Goal: Task Accomplishment & Management: Complete application form

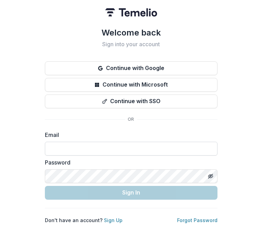
click at [53, 148] on input at bounding box center [131, 149] width 172 height 14
paste input "**********"
type input "**********"
click at [142, 147] on input "**********" at bounding box center [131, 149] width 172 height 14
click at [209, 176] on icon "Toggle password visibility" at bounding box center [211, 177] width 6 height 6
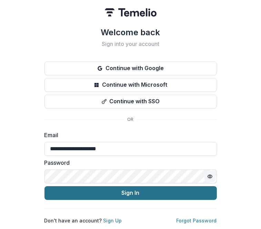
click at [142, 186] on button "Sign In" at bounding box center [130, 193] width 172 height 14
click at [137, 188] on button "Sign In" at bounding box center [130, 193] width 172 height 14
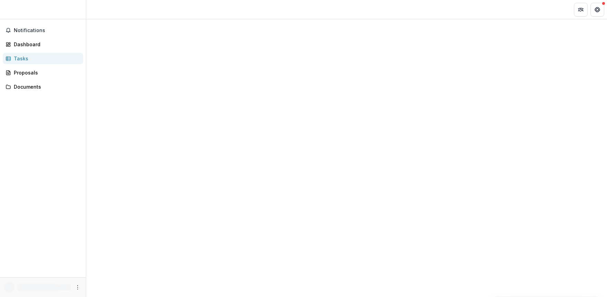
click at [28, 60] on div "Tasks" at bounding box center [46, 58] width 64 height 7
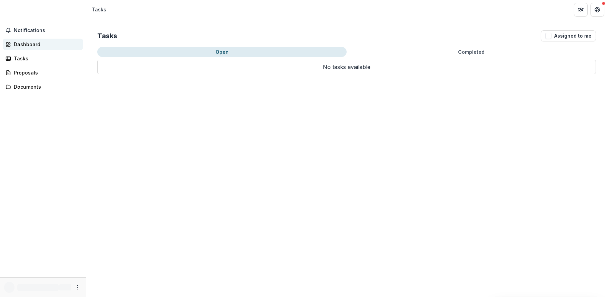
click at [26, 49] on link "Dashboard" at bounding box center [43, 44] width 80 height 11
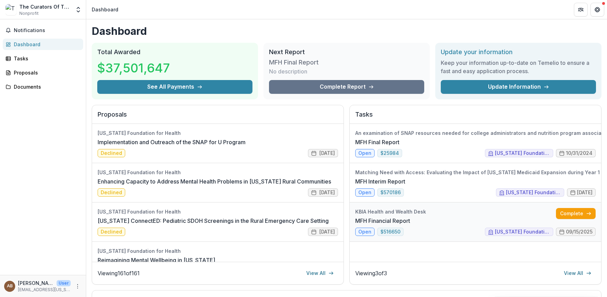
click at [261, 225] on link "MFH Financial Report" at bounding box center [382, 221] width 55 height 8
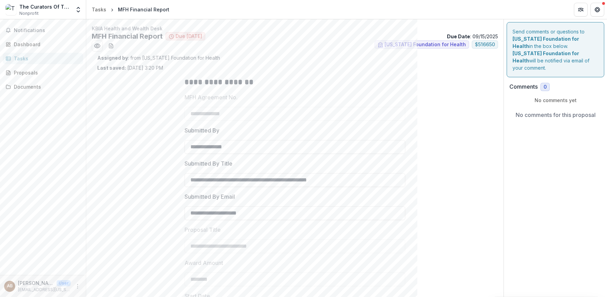
click at [261, 157] on div "Send comments or questions to Missouri Foundation for Health in the box below. …" at bounding box center [555, 259] width 103 height 480
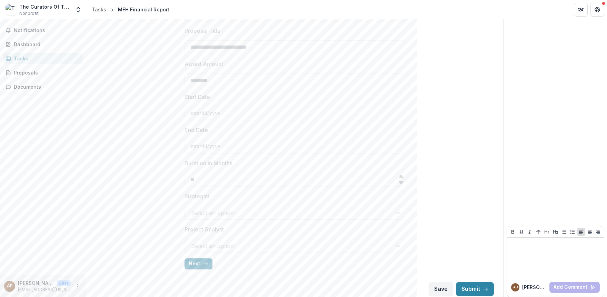
scroll to position [202, 0]
click at [199, 228] on button "Next" at bounding box center [199, 261] width 28 height 11
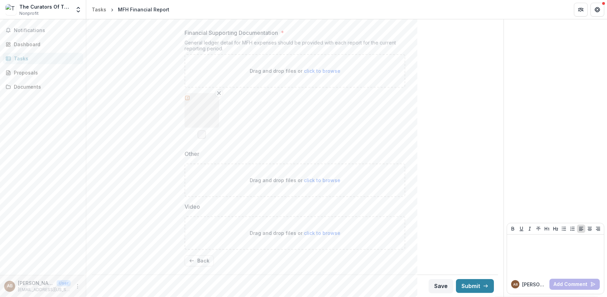
scroll to position [419, 0]
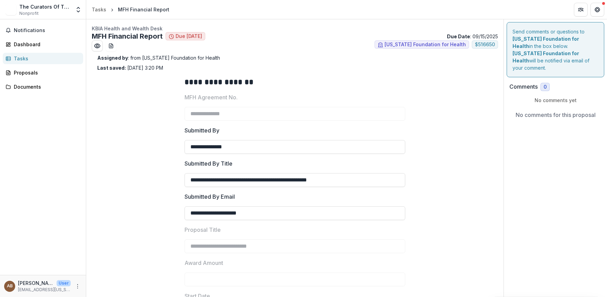
type input "********"
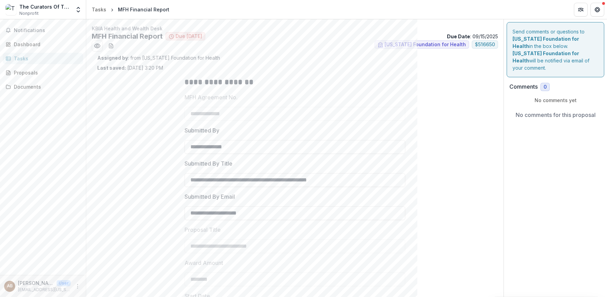
scroll to position [202, 0]
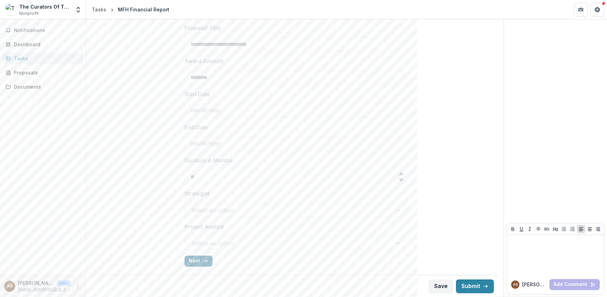
click at [194, 260] on button "Next" at bounding box center [199, 261] width 28 height 11
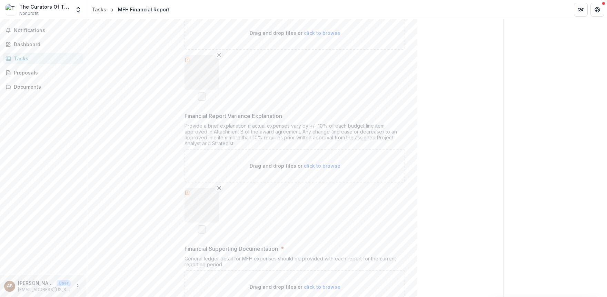
scroll to position [419, 0]
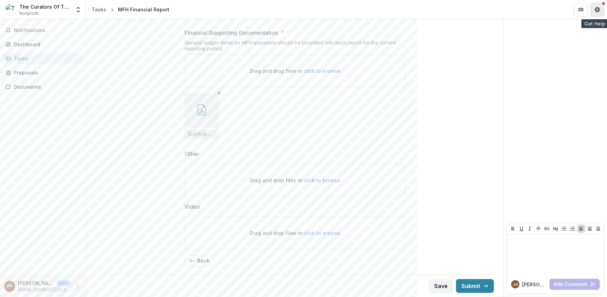
click at [596, 11] on icon "Get Help" at bounding box center [595, 10] width 1 height 1
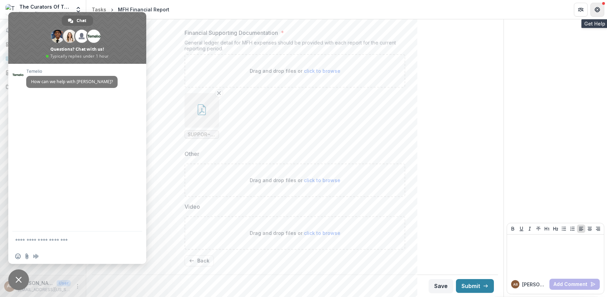
click at [599, 9] on icon "Get Help" at bounding box center [598, 10] width 1 height 2
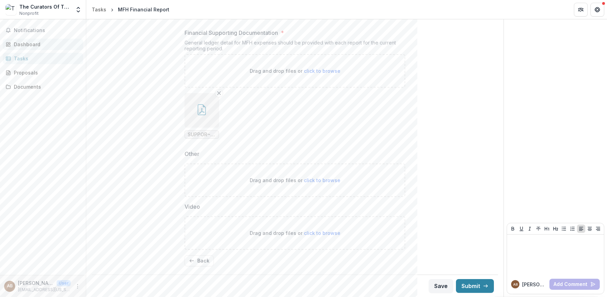
click at [26, 44] on div "Dashboard" at bounding box center [46, 44] width 64 height 7
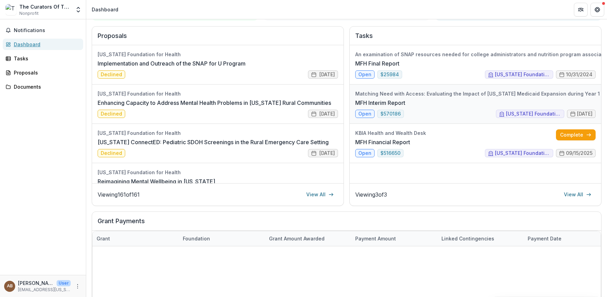
scroll to position [80, 0]
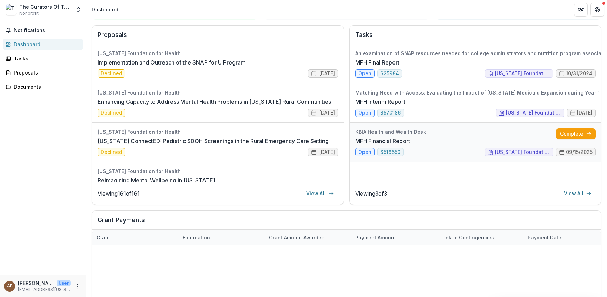
click at [368, 140] on link "MFH Financial Report" at bounding box center [382, 141] width 55 height 8
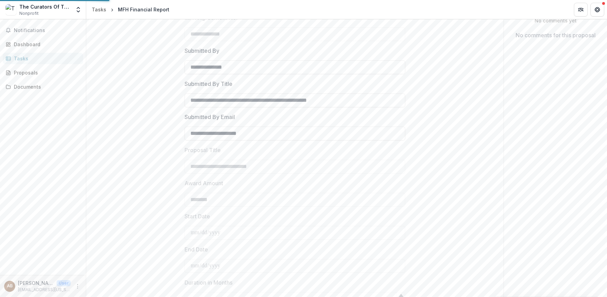
scroll to position [90, 0]
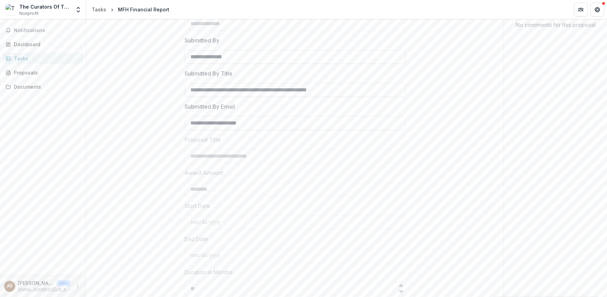
click at [95, 169] on div "**********" at bounding box center [295, 174] width 406 height 420
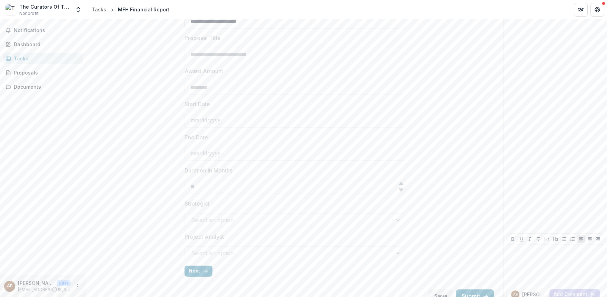
scroll to position [202, 0]
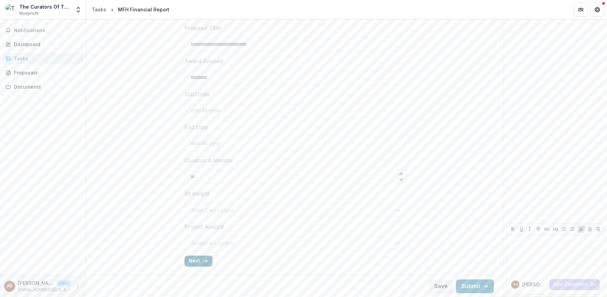
click at [194, 258] on button "Next" at bounding box center [199, 261] width 28 height 11
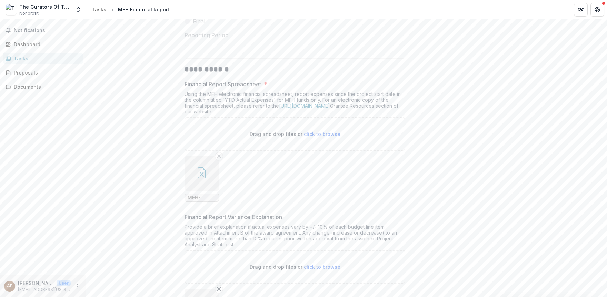
scroll to position [119, 0]
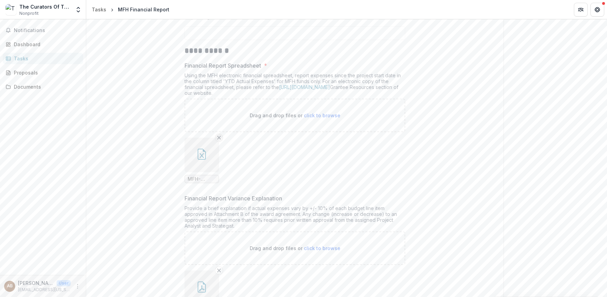
click at [218, 139] on line "Remove File" at bounding box center [219, 137] width 3 height 3
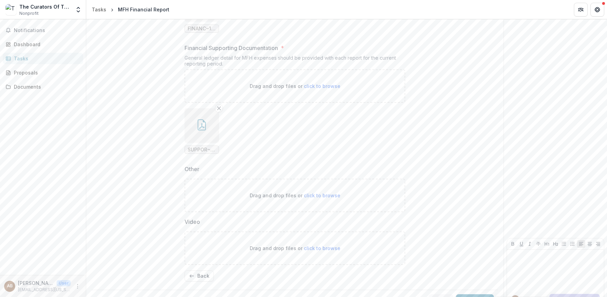
scroll to position [419, 0]
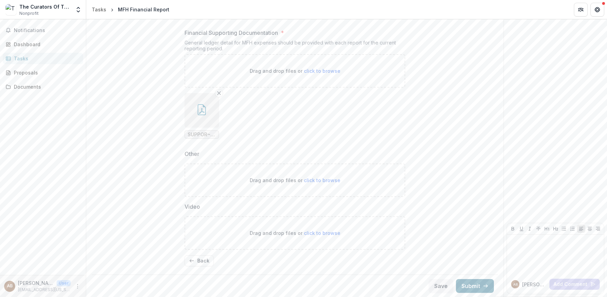
click at [467, 286] on button "Submit" at bounding box center [475, 286] width 38 height 14
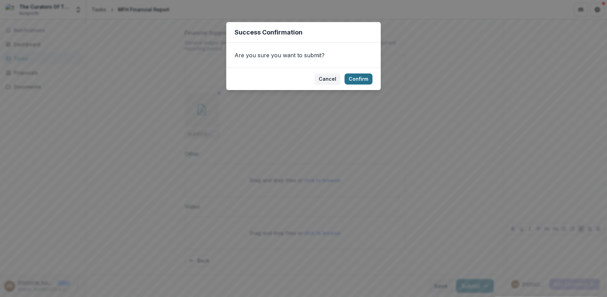
click at [356, 79] on button "Confirm" at bounding box center [359, 78] width 28 height 11
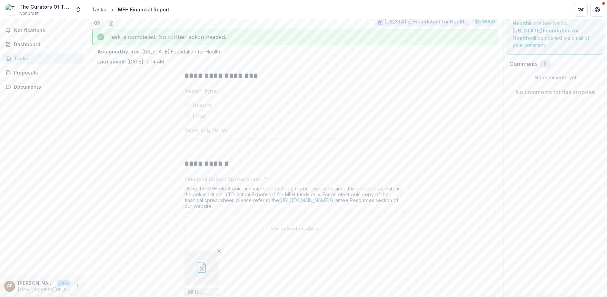
scroll to position [0, 0]
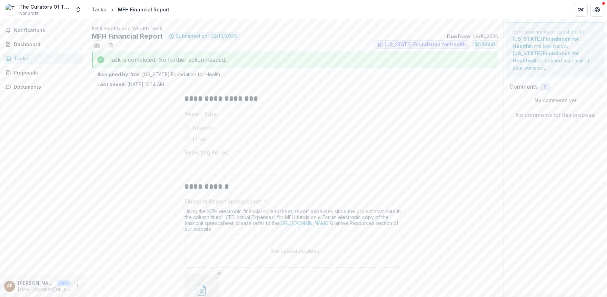
click at [30, 38] on div "Notifications Dashboard Tasks Proposals Documents" at bounding box center [43, 147] width 86 height 256
click at [30, 41] on div "Dashboard" at bounding box center [46, 44] width 64 height 7
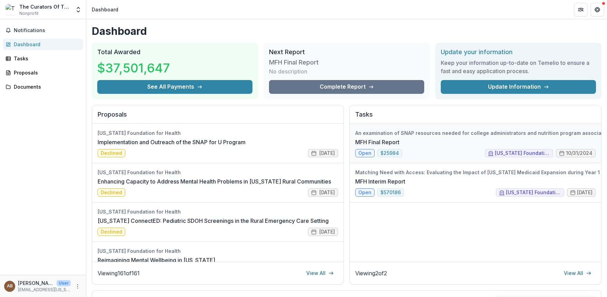
scroll to position [40, 0]
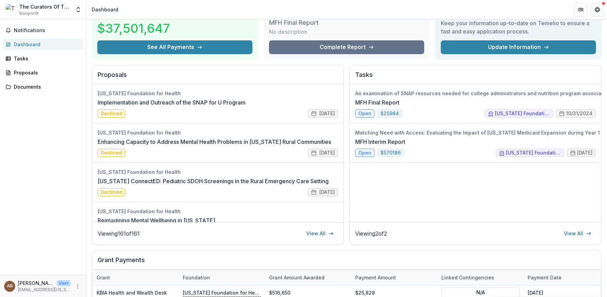
click at [484, 198] on div "An examination of SNAP resources needed for college administrators and nutritio…" at bounding box center [475, 153] width 251 height 138
click at [404, 205] on div "An examination of SNAP resources needed for college administrators and nutritio…" at bounding box center [475, 153] width 251 height 138
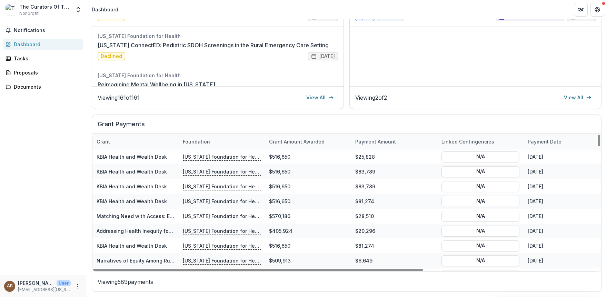
click at [535, 123] on h2 "Grant Payments" at bounding box center [347, 126] width 498 height 13
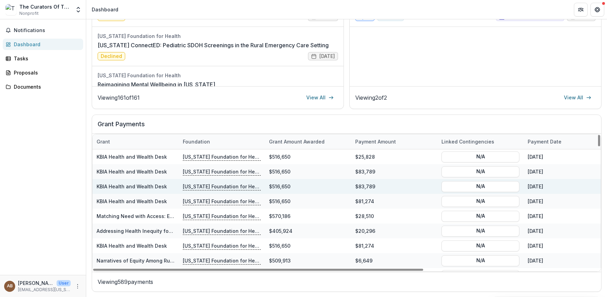
click at [128, 187] on link "KBIA Health and Wealth Desk" at bounding box center [132, 187] width 70 height 6
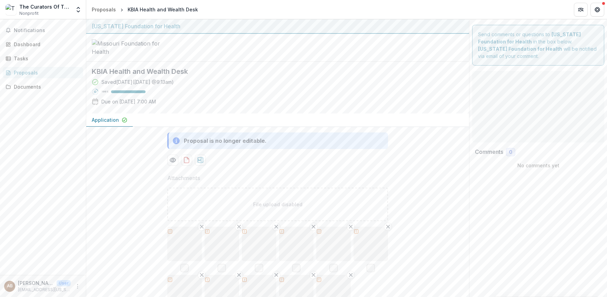
type input "********"
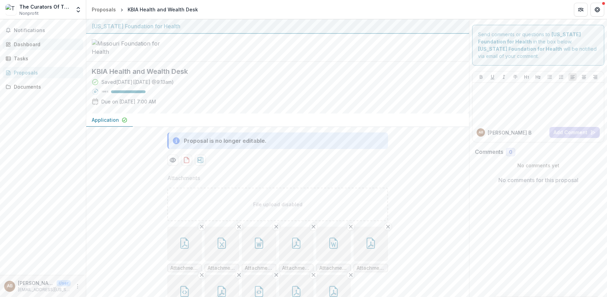
click at [32, 42] on div "Dashboard" at bounding box center [46, 44] width 64 height 7
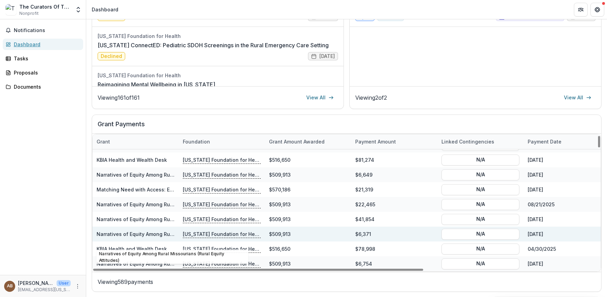
scroll to position [80, 0]
